Goal: Transaction & Acquisition: Purchase product/service

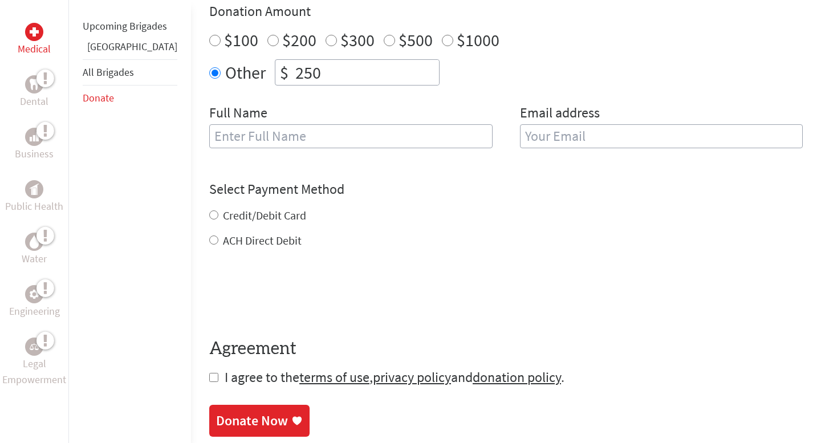
scroll to position [427, 0]
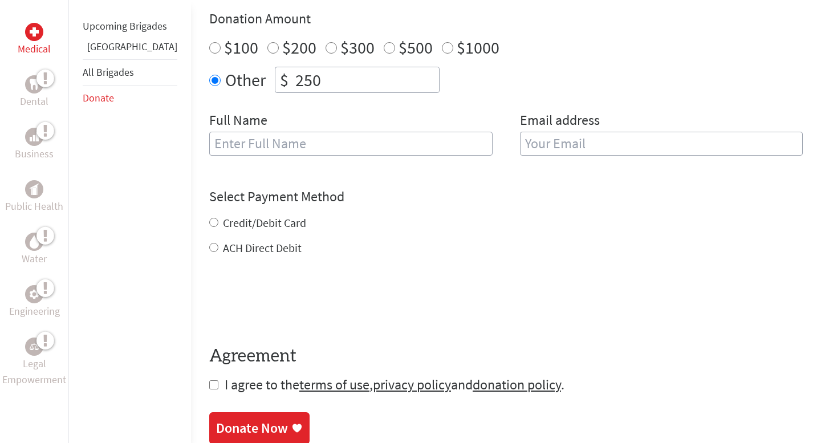
click at [313, 140] on input "text" at bounding box center [350, 144] width 283 height 24
type input "D"
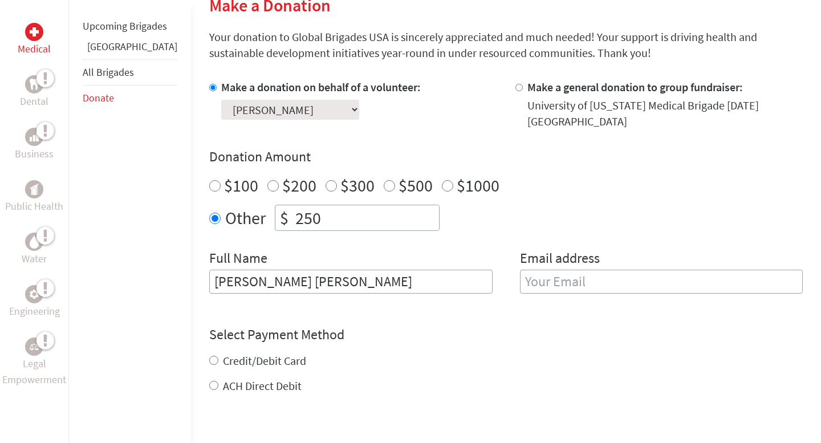
scroll to position [290, 0]
type input "[PERSON_NAME] [PERSON_NAME]"
click at [588, 279] on input "email" at bounding box center [661, 281] width 283 height 24
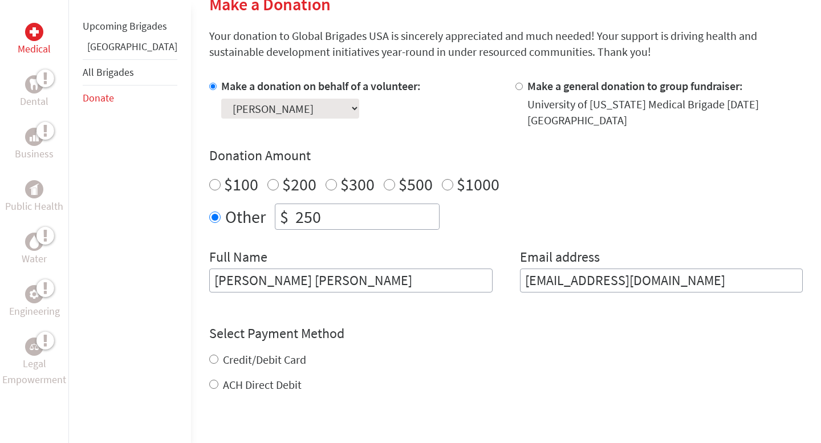
type input "[EMAIL_ADDRESS][DOMAIN_NAME]"
click at [522, 370] on div "Credit/Debit Card ACH Direct Debit" at bounding box center [506, 372] width 594 height 41
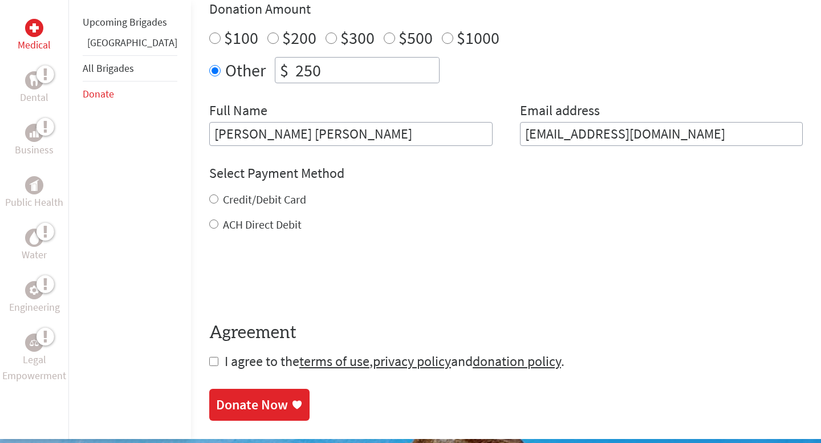
scroll to position [439, 0]
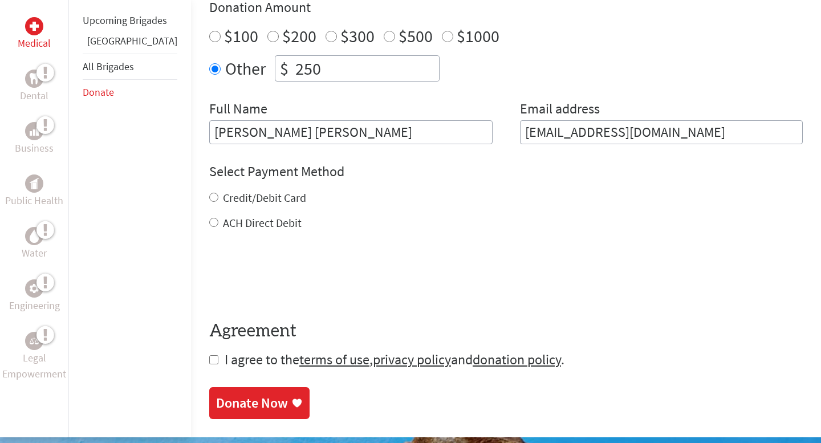
click at [238, 200] on label "Credit/Debit Card" at bounding box center [264, 197] width 83 height 14
click at [218, 200] on input "Credit/Debit Card" at bounding box center [213, 197] width 9 height 9
radio input "true"
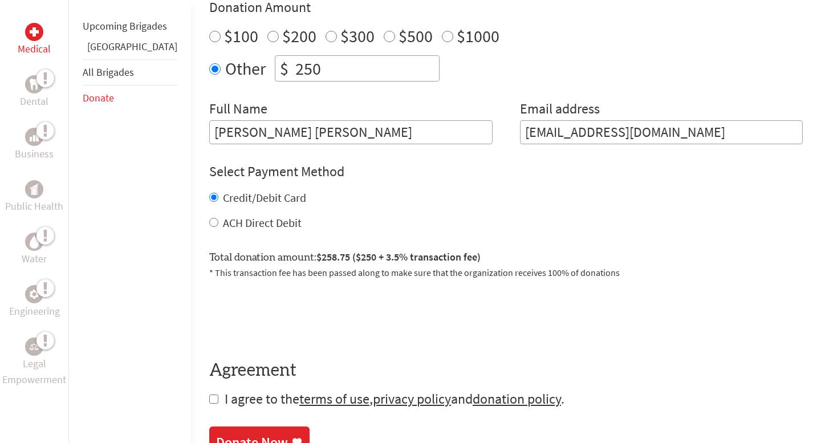
click at [209, 223] on input "ACH Direct Debit" at bounding box center [213, 222] width 9 height 9
radio input "true"
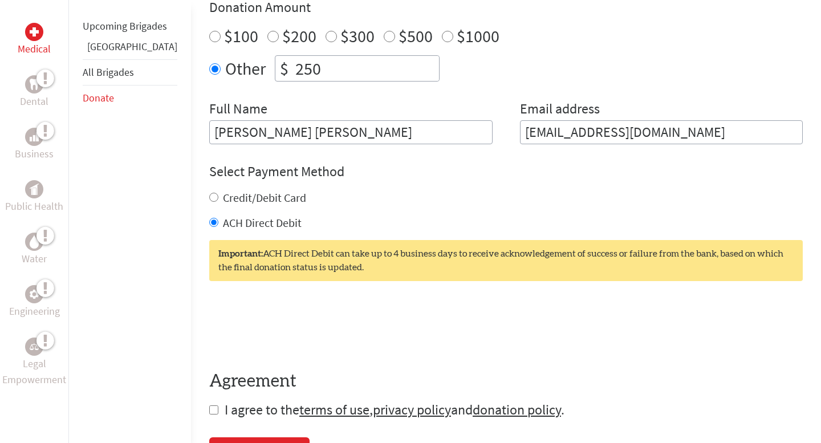
click at [209, 200] on input "Credit/Debit Card" at bounding box center [213, 197] width 9 height 9
radio input "true"
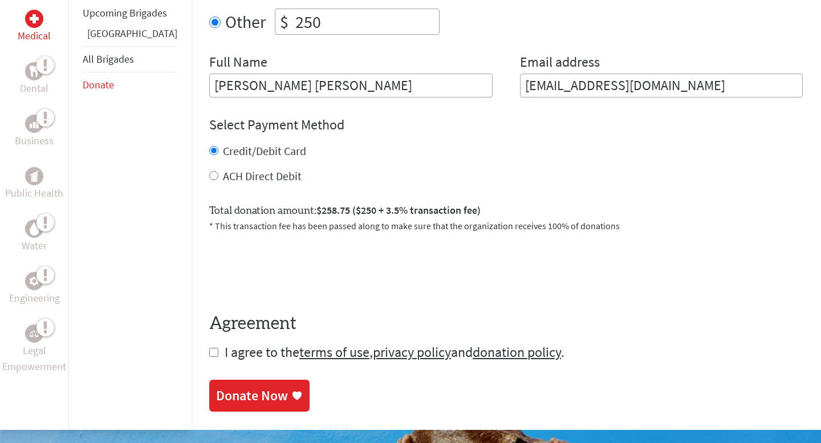
scroll to position [485, 0]
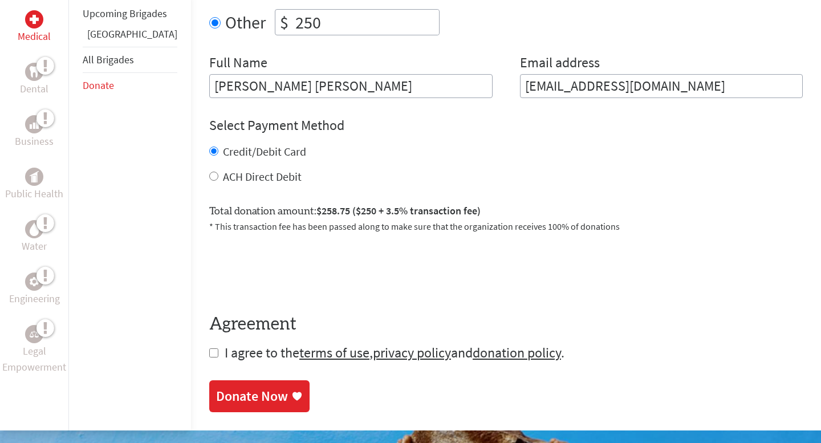
click at [251, 172] on label "ACH Direct Debit" at bounding box center [262, 176] width 79 height 14
click at [218, 172] on input "ACH Direct Debit" at bounding box center [213, 176] width 9 height 9
radio input "true"
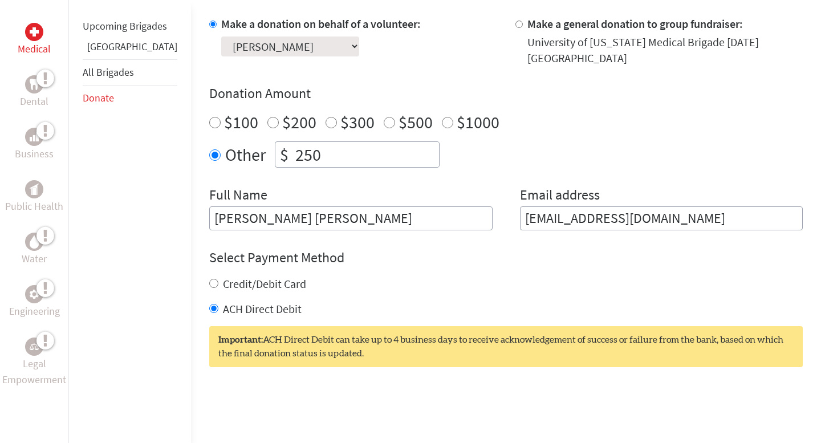
scroll to position [353, 0]
click at [247, 290] on label "Credit/Debit Card" at bounding box center [264, 283] width 83 height 14
click at [218, 287] on input "Credit/Debit Card" at bounding box center [213, 282] width 9 height 9
radio input "true"
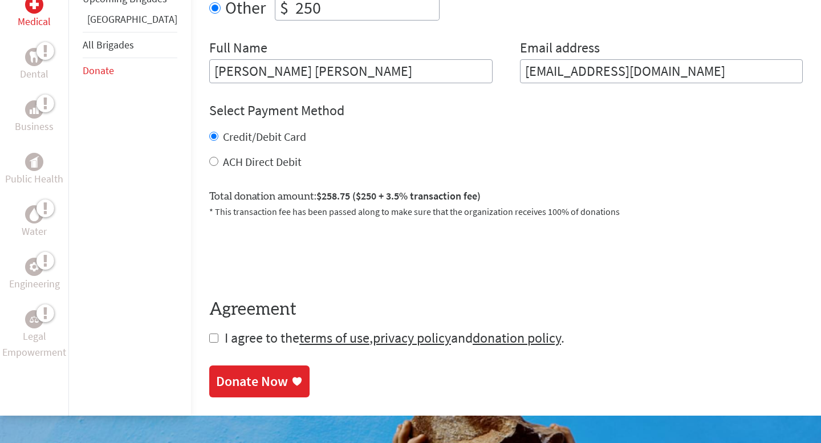
scroll to position [514, 0]
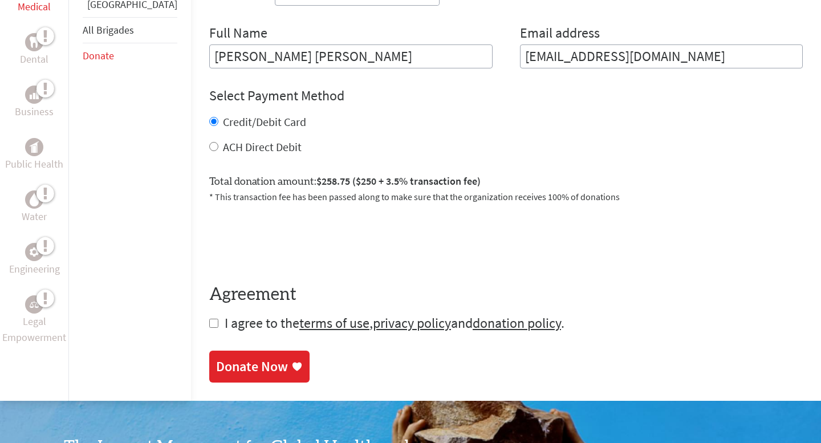
click at [209, 326] on input "checkbox" at bounding box center [213, 323] width 9 height 9
checkbox input "true"
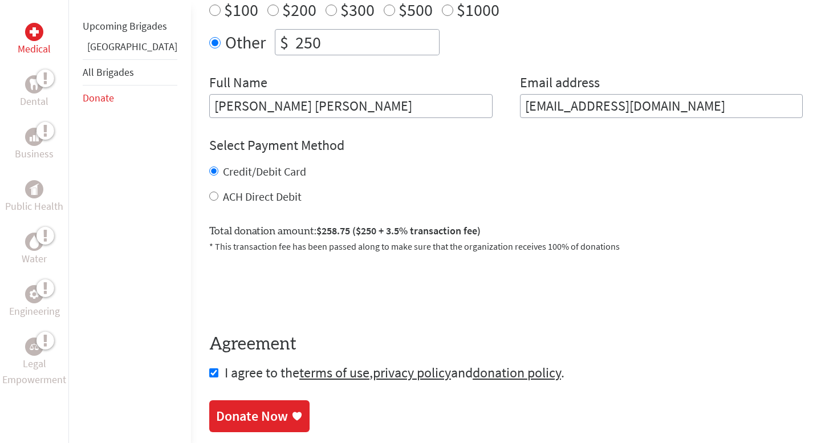
scroll to position [516, 0]
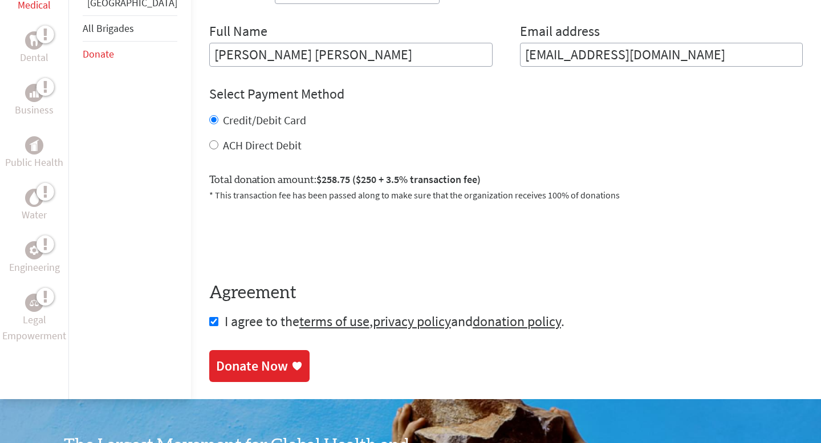
click at [245, 372] on div "Donate Now" at bounding box center [252, 366] width 72 height 18
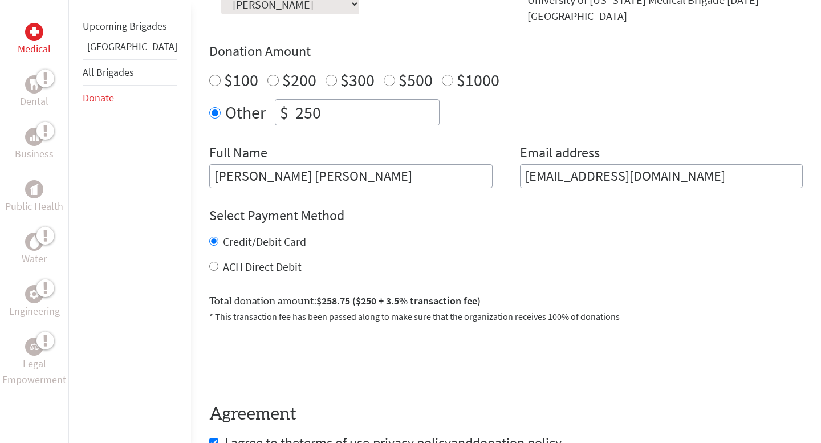
scroll to position [443, 0]
